Goal: Transaction & Acquisition: Purchase product/service

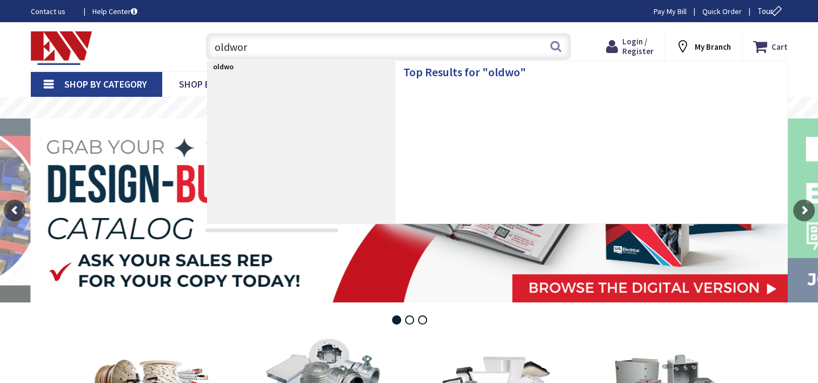
type input "oldwork"
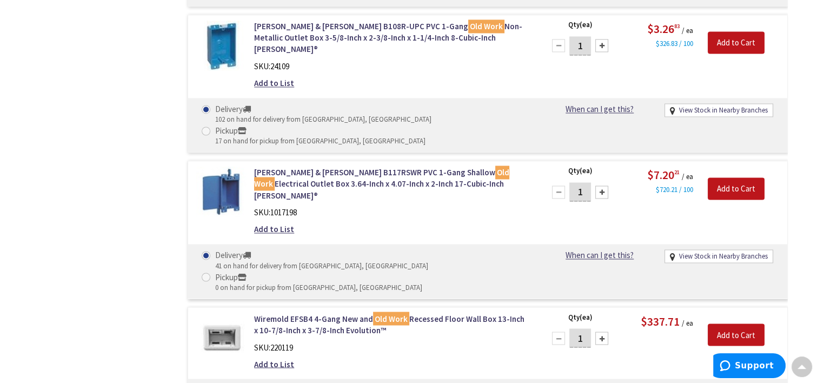
scroll to position [1784, 0]
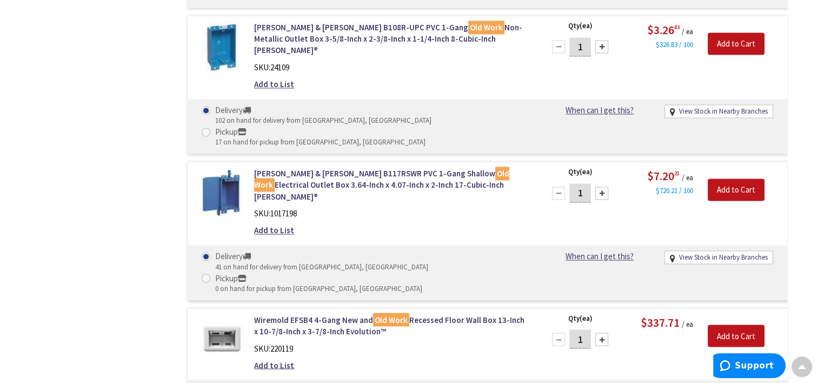
type input "3"
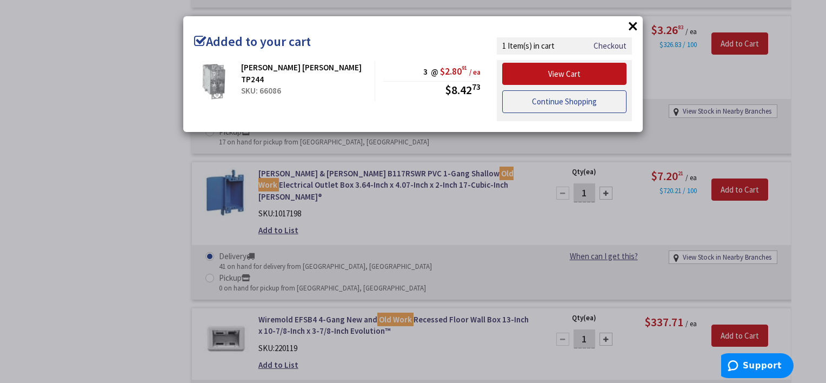
click at [612, 106] on link "Continue Shopping" at bounding box center [564, 101] width 124 height 23
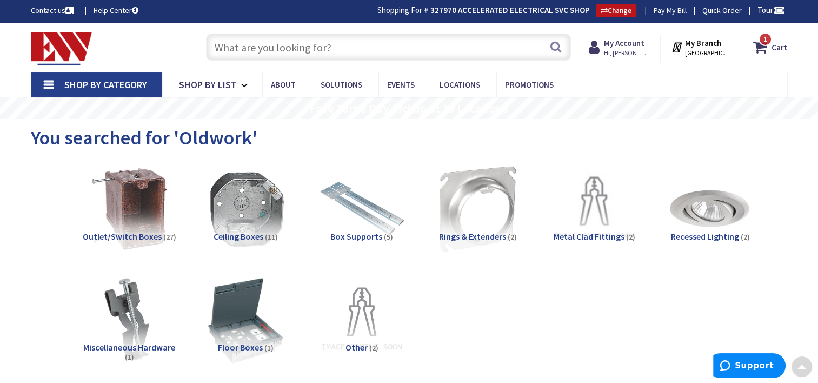
scroll to position [0, 0]
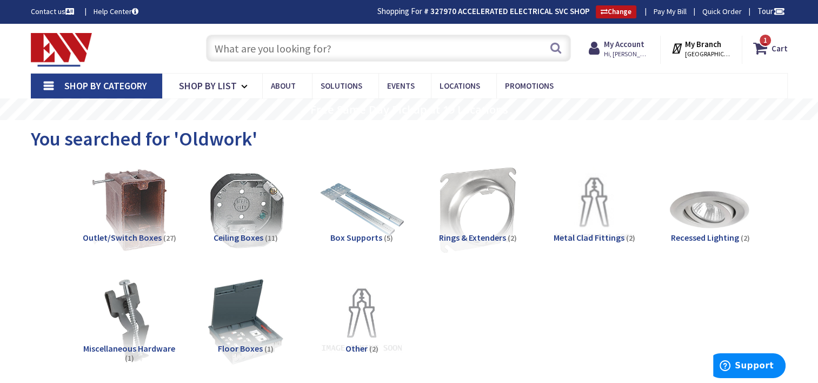
click at [303, 54] on input "text" at bounding box center [388, 48] width 365 height 27
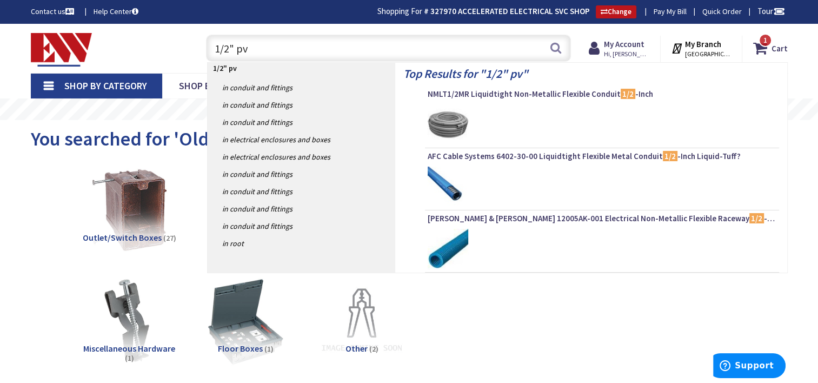
type input "1/2" pvc"
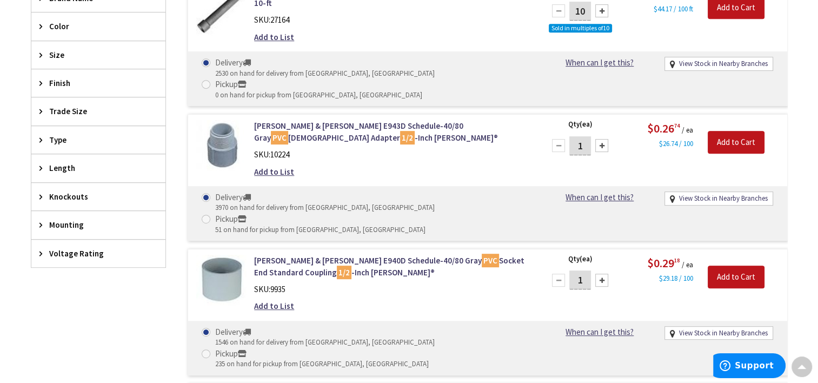
scroll to position [540, 0]
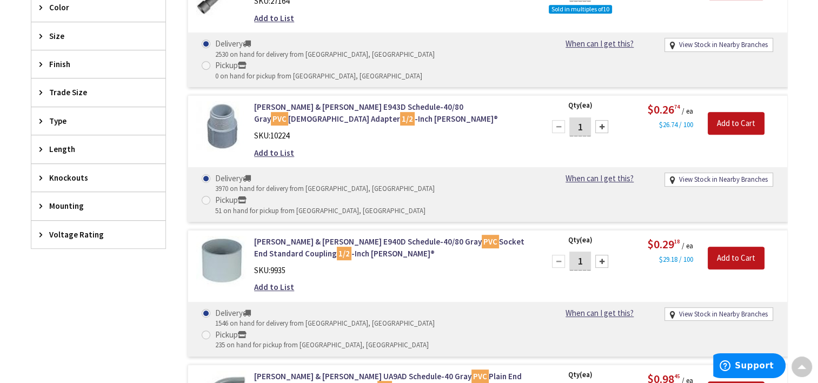
click at [604, 255] on div at bounding box center [601, 261] width 13 height 13
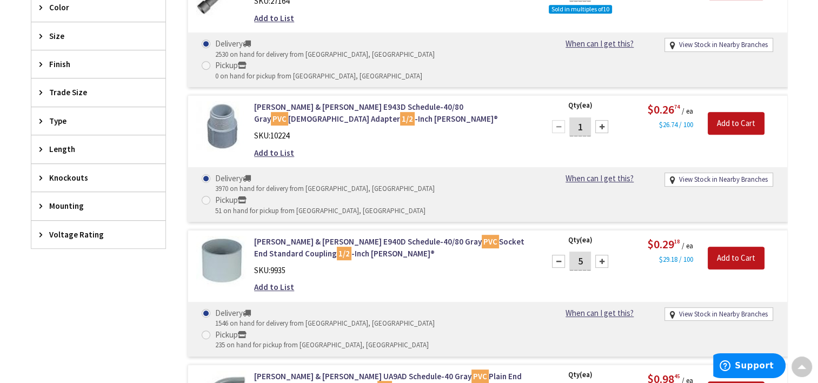
type input "6"
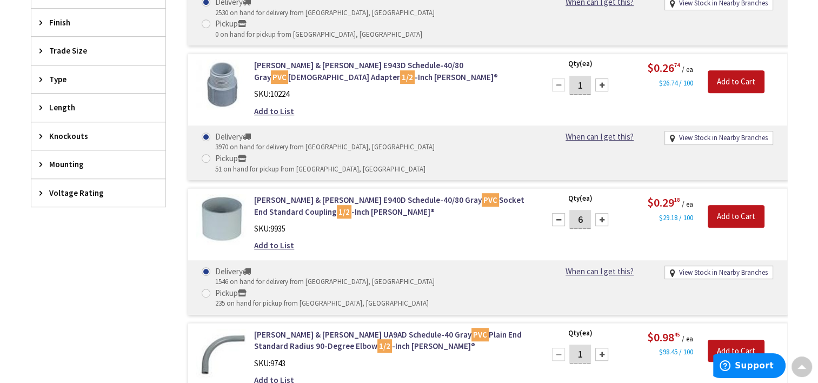
scroll to position [595, 0]
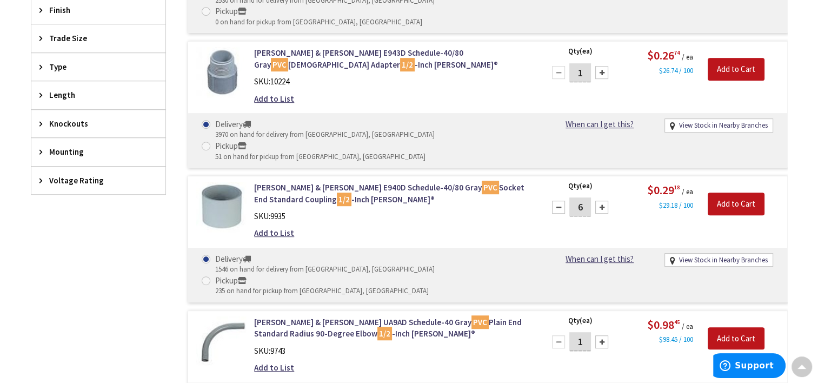
click at [599, 335] on div at bounding box center [601, 341] width 13 height 13
type input "2"
click at [718, 192] on input "Add to Cart" at bounding box center [736, 203] width 57 height 23
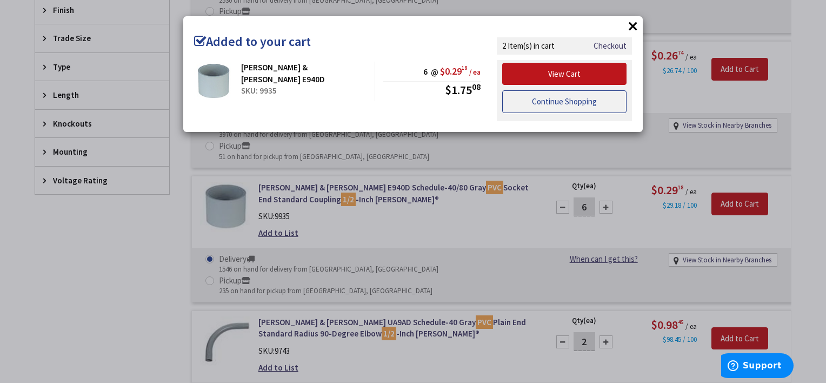
click at [605, 107] on link "Continue Shopping" at bounding box center [564, 101] width 124 height 23
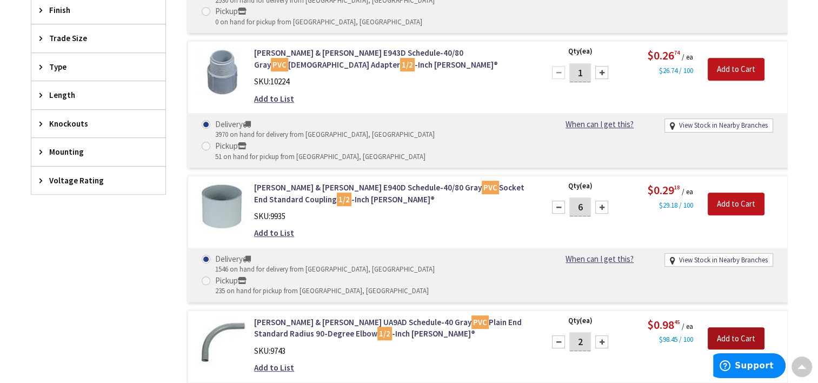
click at [733, 327] on input "Add to Cart" at bounding box center [736, 338] width 57 height 23
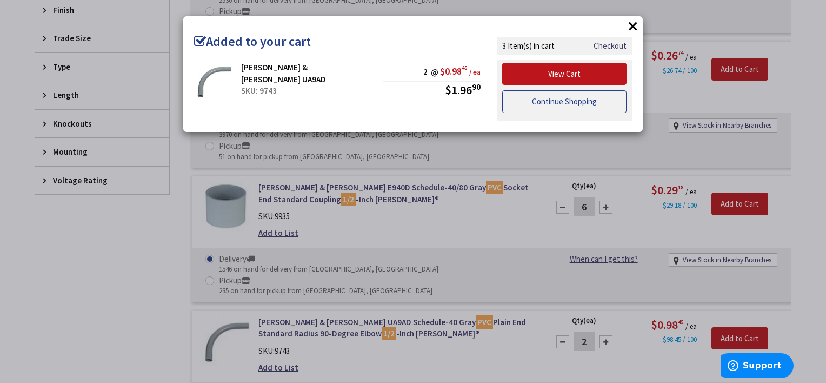
click at [550, 106] on link "Continue Shopping" at bounding box center [564, 101] width 124 height 23
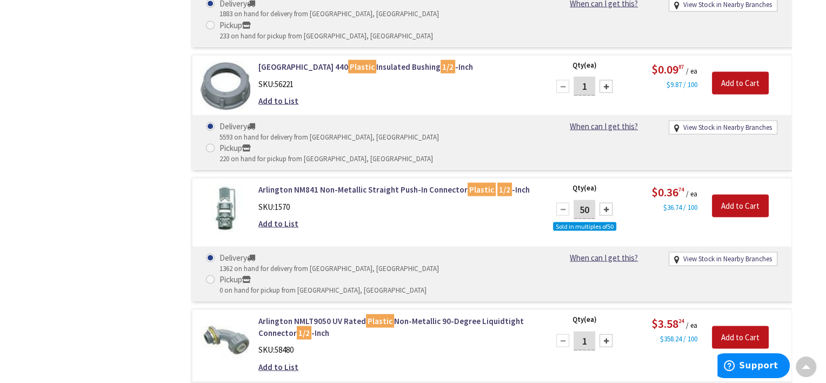
scroll to position [2270, 0]
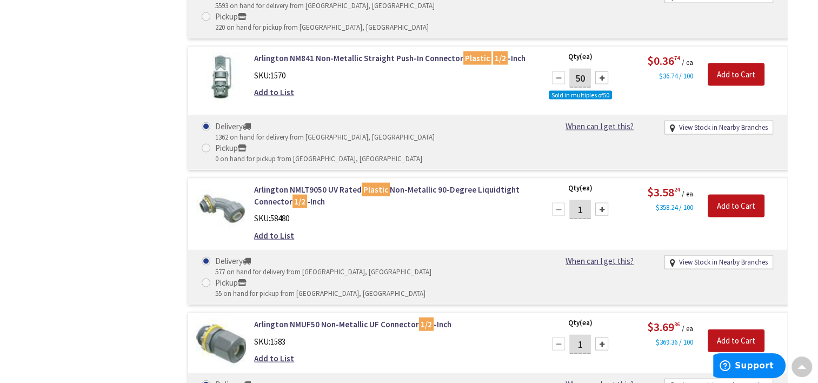
radio input "true"
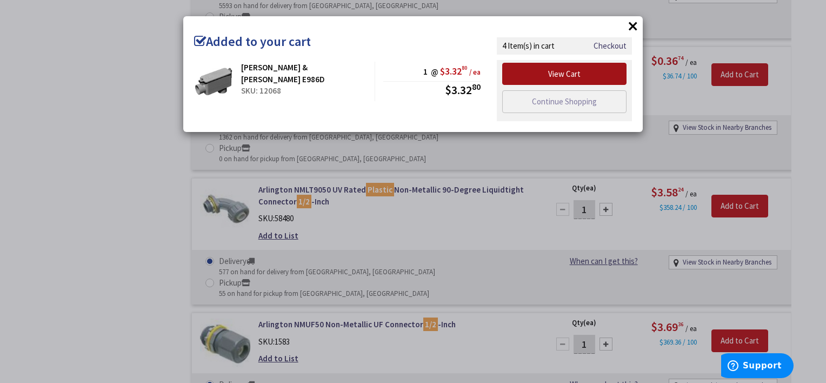
click at [606, 75] on link "View Cart" at bounding box center [564, 74] width 124 height 23
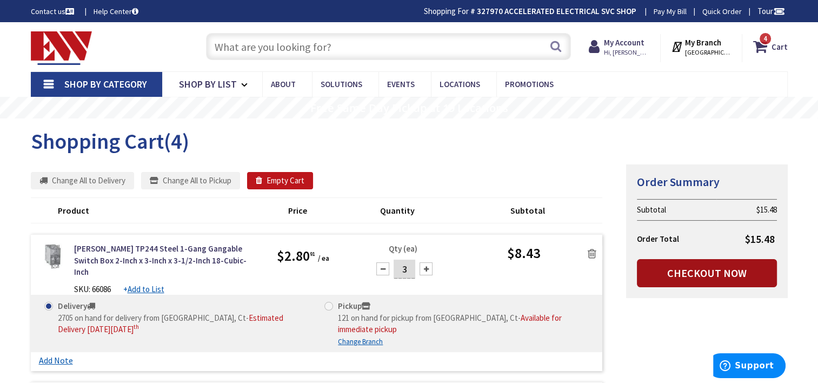
click at [716, 270] on link "Checkout Now" at bounding box center [707, 273] width 140 height 28
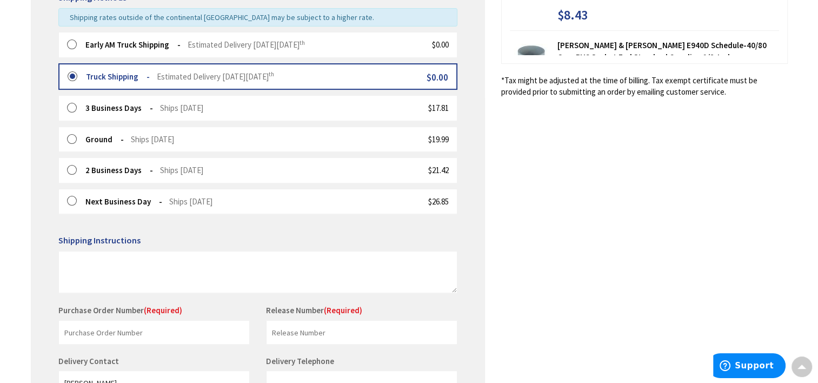
scroll to position [363, 0]
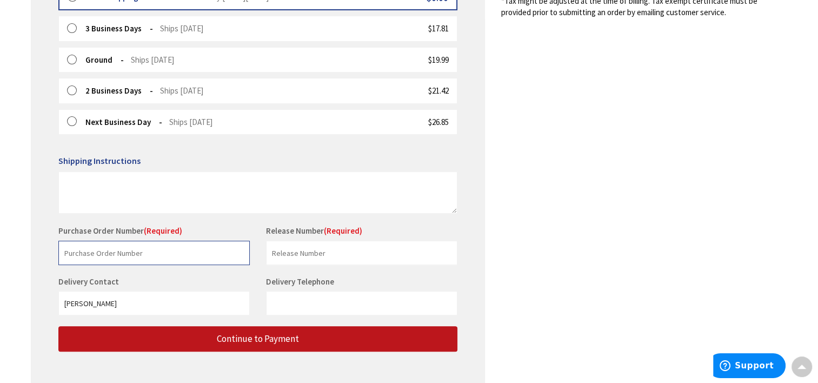
click at [129, 255] on input "text" at bounding box center [153, 253] width 191 height 24
type input "stock"
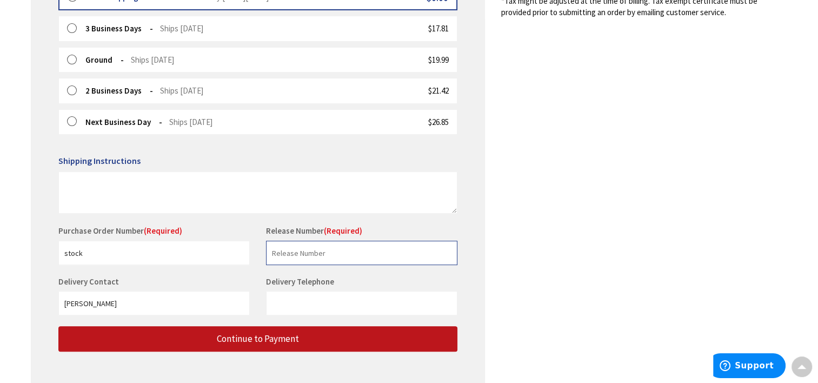
click at [281, 243] on input "text" at bounding box center [361, 253] width 191 height 24
type input "1"
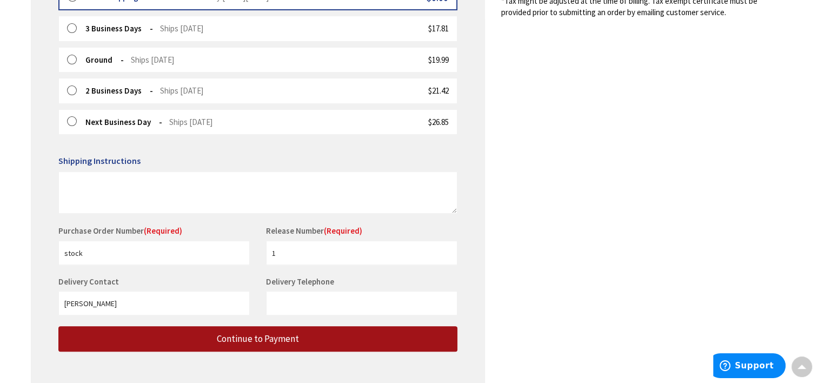
click at [281, 336] on span "Continue to Payment" at bounding box center [258, 338] width 82 height 12
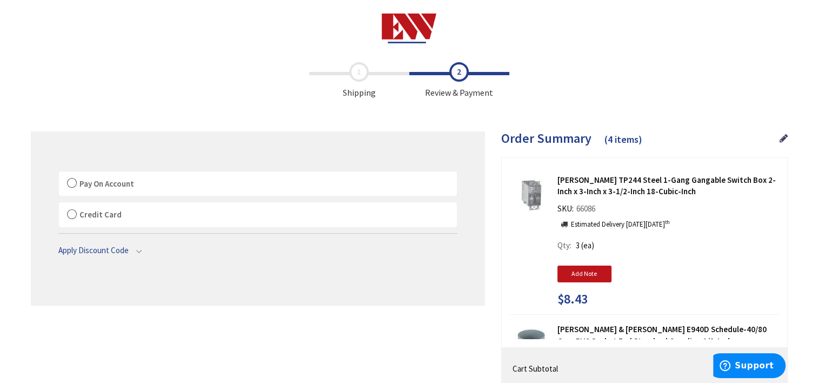
click at [73, 179] on label "Pay On Account" at bounding box center [258, 183] width 398 height 25
click at [75, 182] on label "Pay On Account" at bounding box center [258, 183] width 398 height 25
click at [59, 173] on input "Pay On Account" at bounding box center [59, 173] width 0 height 0
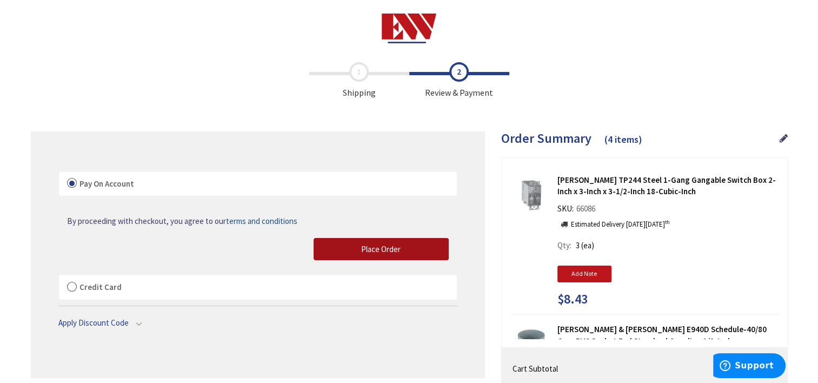
drag, startPoint x: 372, startPoint y: 249, endPoint x: 415, endPoint y: 262, distance: 44.6
click at [372, 249] on span "Place Order" at bounding box center [380, 249] width 39 height 10
